Goal: Transaction & Acquisition: Purchase product/service

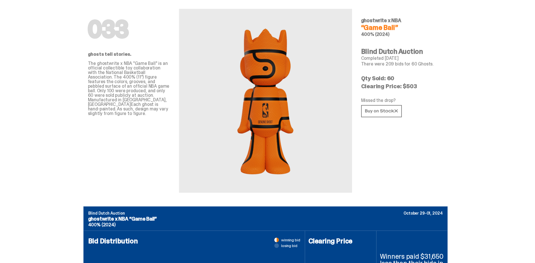
scroll to position [28, 0]
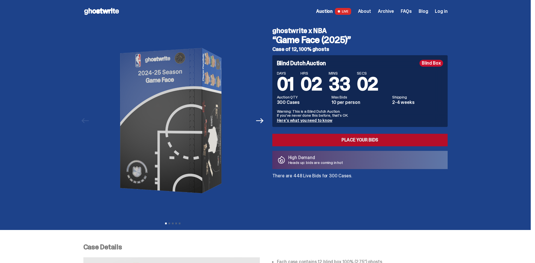
click at [348, 138] on link "Place your Bids" at bounding box center [359, 140] width 175 height 13
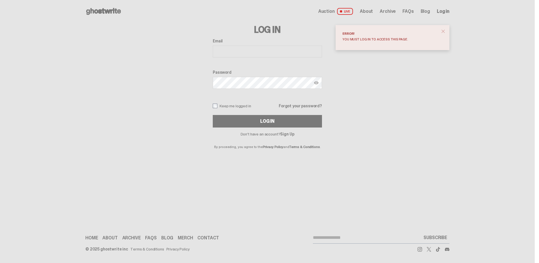
click at [350, 11] on span "LIVE" at bounding box center [345, 11] width 16 height 7
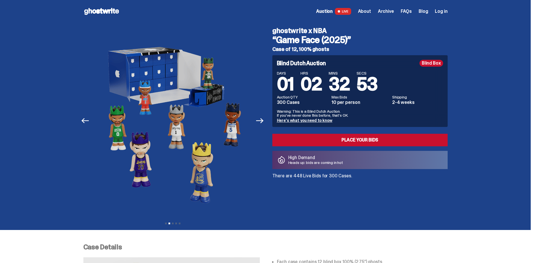
click at [369, 12] on span "About" at bounding box center [364, 11] width 13 height 5
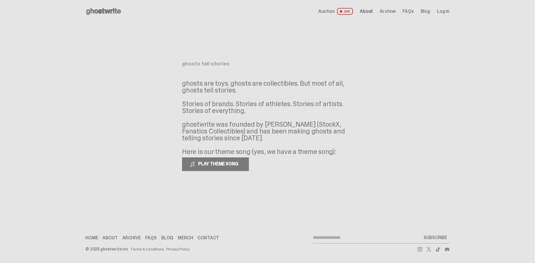
click at [334, 13] on span "Auction" at bounding box center [326, 11] width 17 height 5
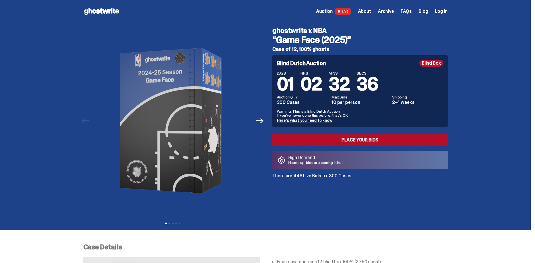
click at [365, 139] on link "Place your Bids" at bounding box center [359, 140] width 175 height 13
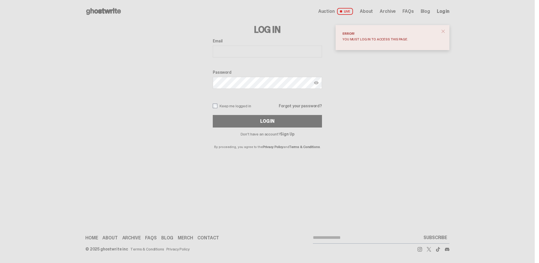
click at [232, 55] on input "Email" at bounding box center [267, 52] width 109 height 12
click at [363, 151] on div "Open main menu Home Auction LIVE About Archive FAQs Blog" at bounding box center [267, 131] width 535 height 263
click at [288, 134] on link "Sign Up" at bounding box center [287, 133] width 14 height 5
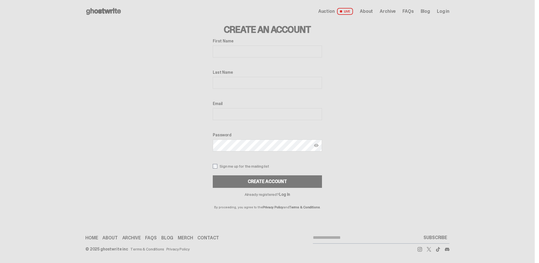
click at [245, 48] on input "First Name" at bounding box center [267, 52] width 109 height 12
type input "*****"
type input "******"
type input "**********"
click at [242, 137] on div "Password" at bounding box center [267, 143] width 109 height 20
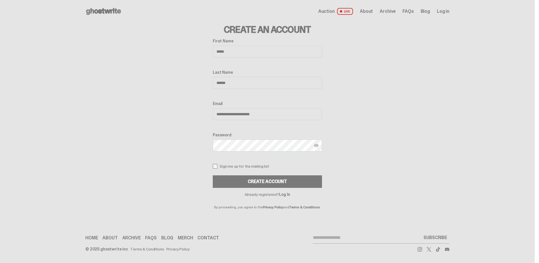
click at [263, 182] on div "Create Account" at bounding box center [267, 181] width 39 height 5
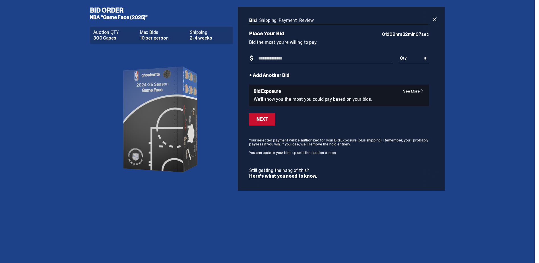
click at [395, 98] on p "We’ll show you the most you could pay based on your bids." at bounding box center [339, 99] width 171 height 5
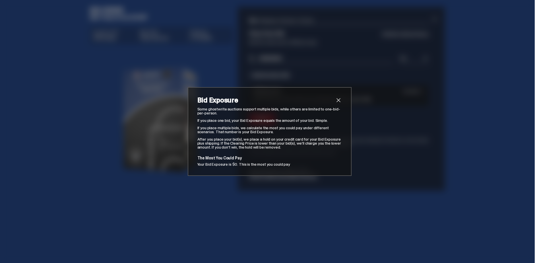
click at [336, 102] on span "close" at bounding box center [338, 100] width 7 height 7
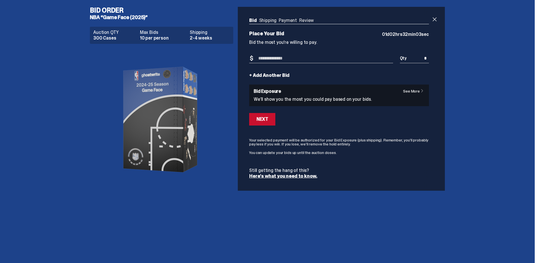
click at [282, 60] on input "Bid Amount" at bounding box center [321, 58] width 144 height 9
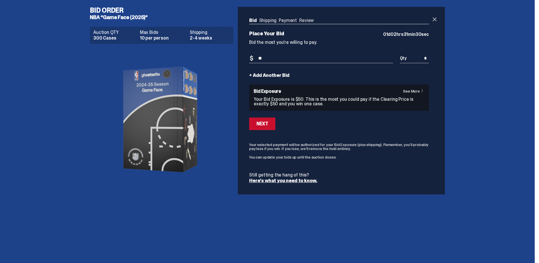
click at [328, 224] on div "Bid Order NBA “Game Face (2025)” Auction QTY 300 Cases Max Bids 10 per person S…" at bounding box center [267, 131] width 535 height 263
drag, startPoint x: 276, startPoint y: 62, endPoint x: 250, endPoint y: 50, distance: 28.0
click at [244, 55] on div "Bid Shipping Payment Review Auction QTY 300 Cases Max Bids 10 per person Shippi…" at bounding box center [339, 101] width 203 height 188
drag, startPoint x: 297, startPoint y: 61, endPoint x: 241, endPoint y: 61, distance: 56.4
click at [241, 61] on div "Bid Shipping Payment Review Auction QTY 300 Cases Max Bids 10 per person Shippi…" at bounding box center [339, 101] width 203 height 188
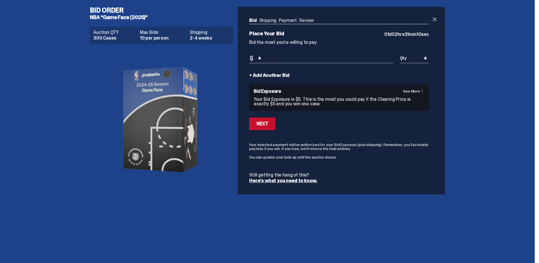
type input "*"
click at [477, 169] on div "Bid Order NBA “Game Face (2025)” Auction QTY 300 Cases Max Bids 10 per person S…" at bounding box center [267, 100] width 535 height 201
click at [262, 127] on button "Next" at bounding box center [262, 124] width 26 height 13
